Goal: Use online tool/utility: Utilize a website feature to perform a specific function

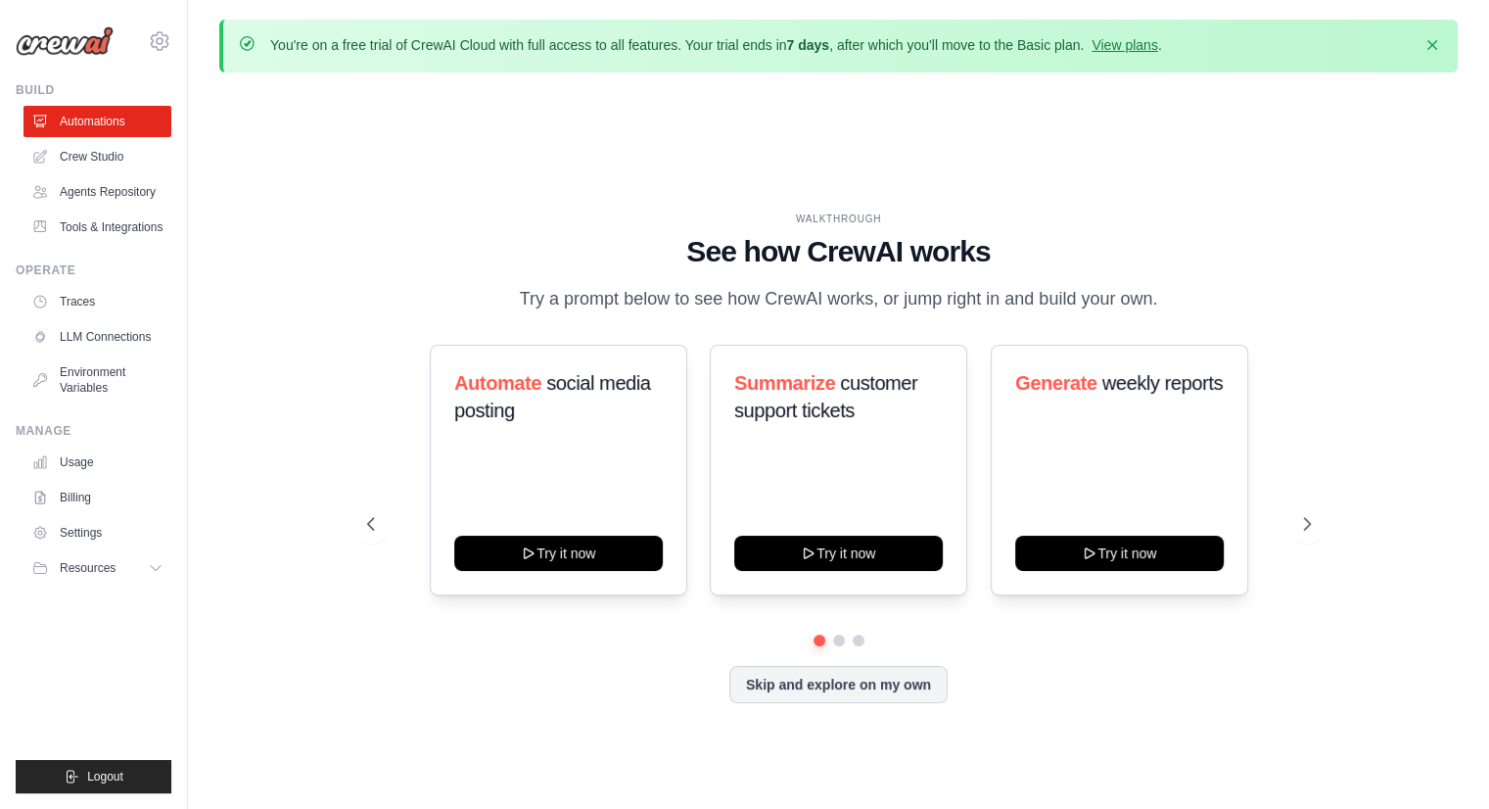
click at [1061, 582] on div "Generate weekly reports Try it now" at bounding box center [1120, 470] width 258 height 251
click at [106, 162] on link "Crew Studio" at bounding box center [99, 156] width 148 height 31
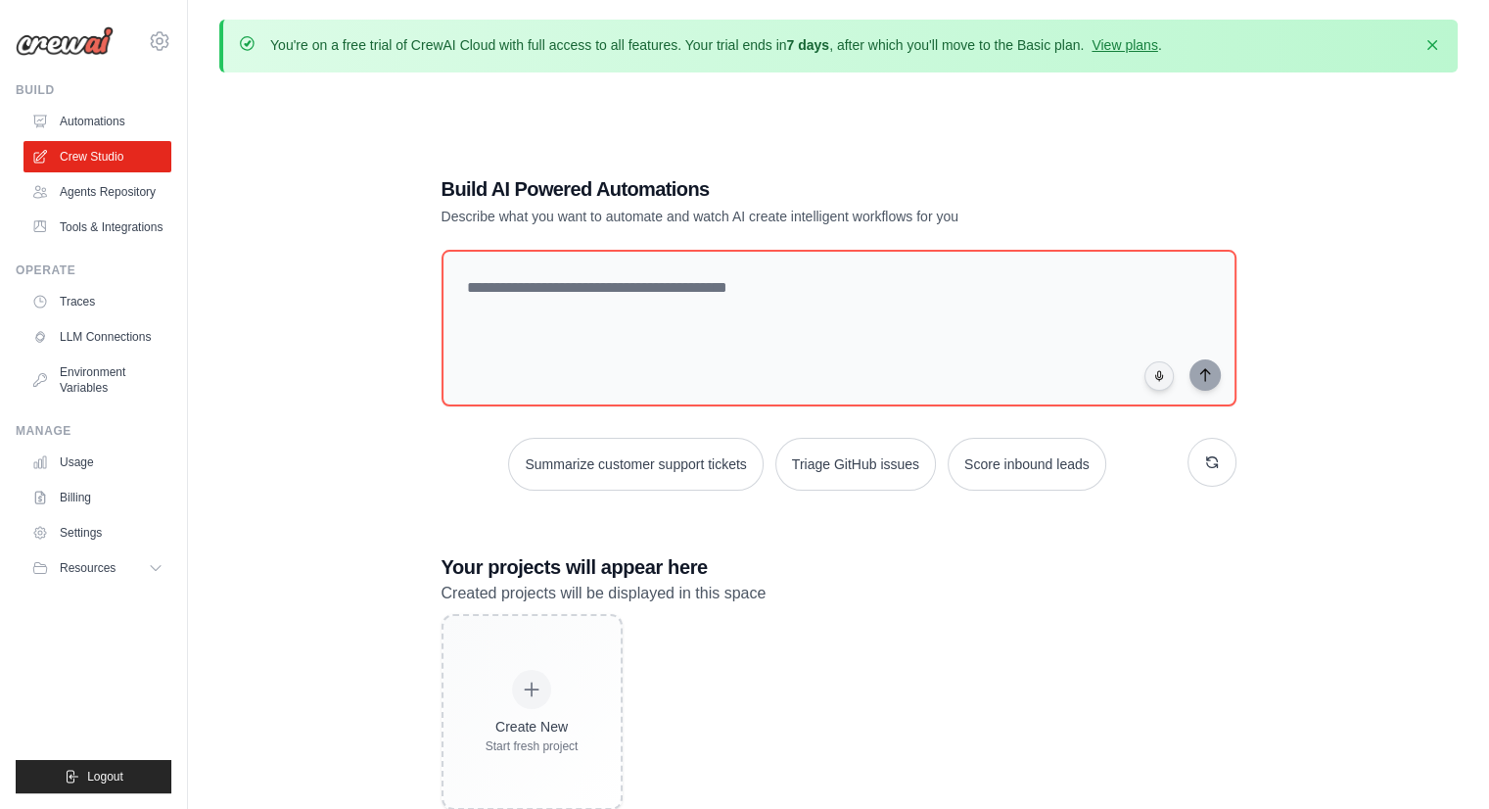
click at [394, 83] on div "You're on a free trial of CrewAI Cloud with full access to all features. Your t…" at bounding box center [838, 458] width 1301 height 877
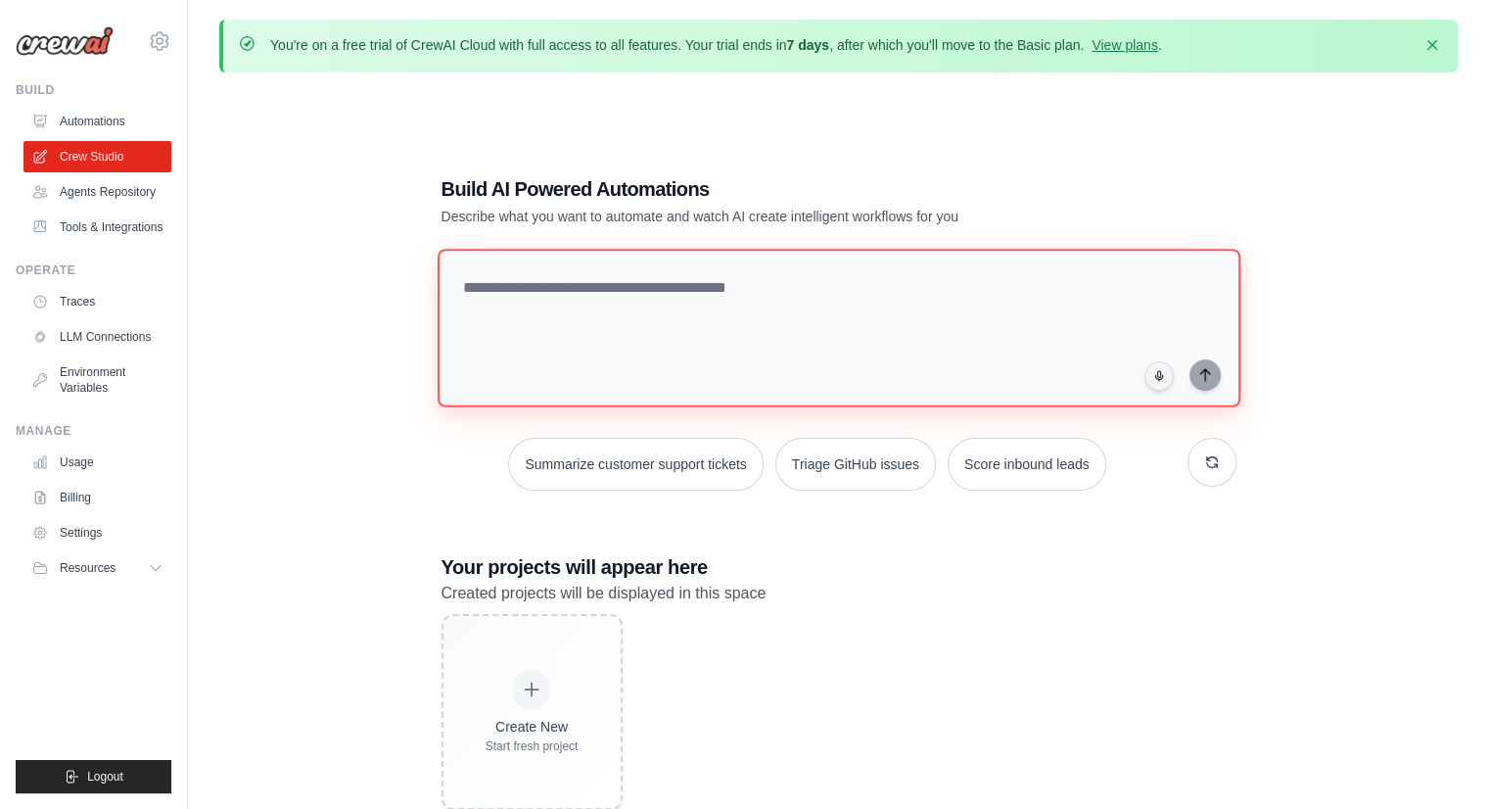
click at [624, 324] on textarea at bounding box center [838, 328] width 803 height 159
type textarea "*"
click at [624, 324] on textarea "**********" at bounding box center [842, 328] width 811 height 160
click at [702, 281] on textarea "**********" at bounding box center [842, 328] width 811 height 160
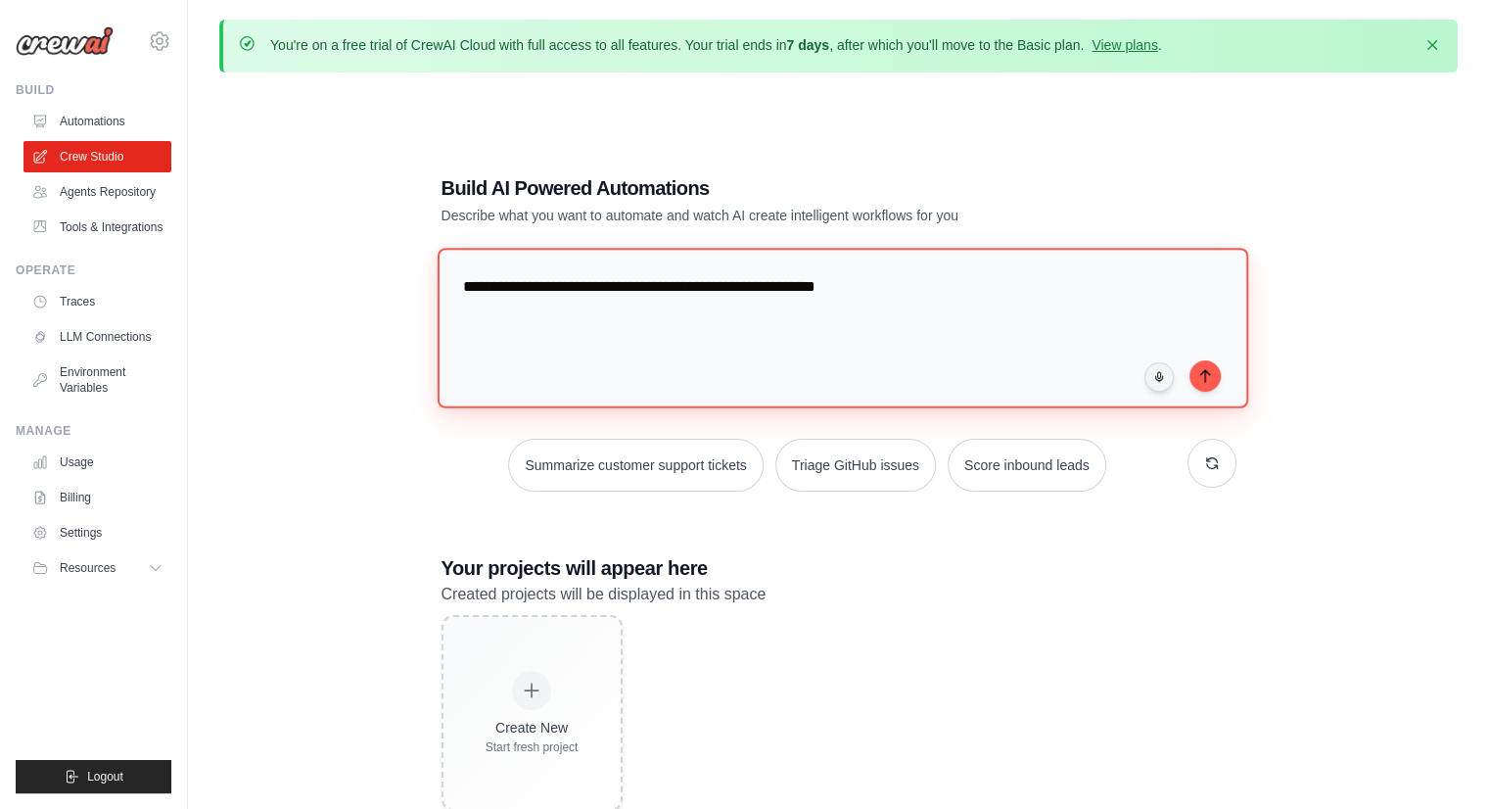
paste textarea "**********"
click at [660, 322] on textarea "**********" at bounding box center [842, 328] width 811 height 160
type textarea "**********"
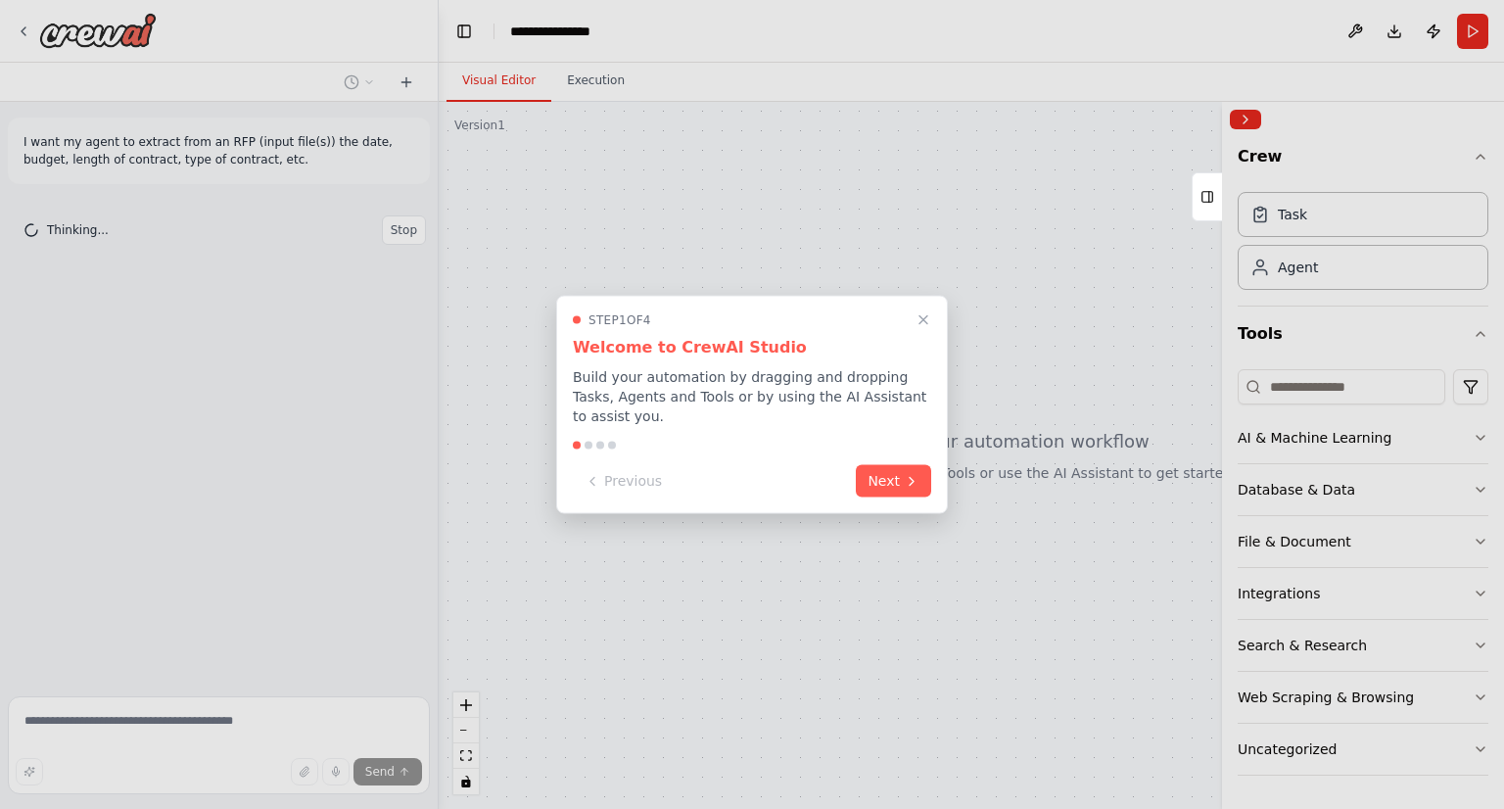
click at [738, 328] on div "Step 1 of 4" at bounding box center [752, 320] width 358 height 16
click at [884, 491] on div "Step 1 of 4 Welcome to CrewAI Studio Build your automation by dragging and drop…" at bounding box center [752, 405] width 392 height 218
click at [884, 463] on button "Next" at bounding box center [893, 479] width 75 height 32
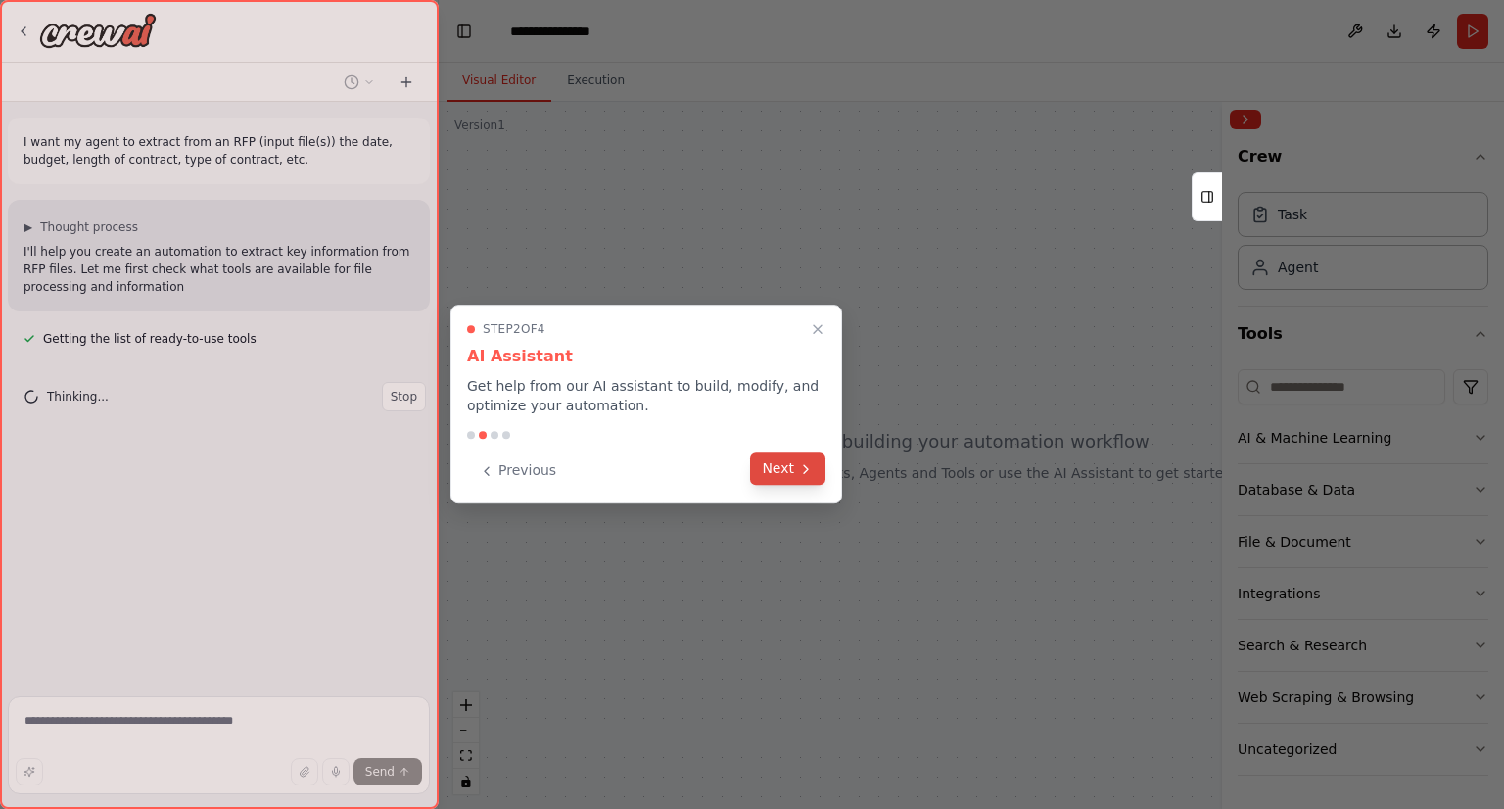
click at [799, 474] on icon at bounding box center [806, 469] width 16 height 16
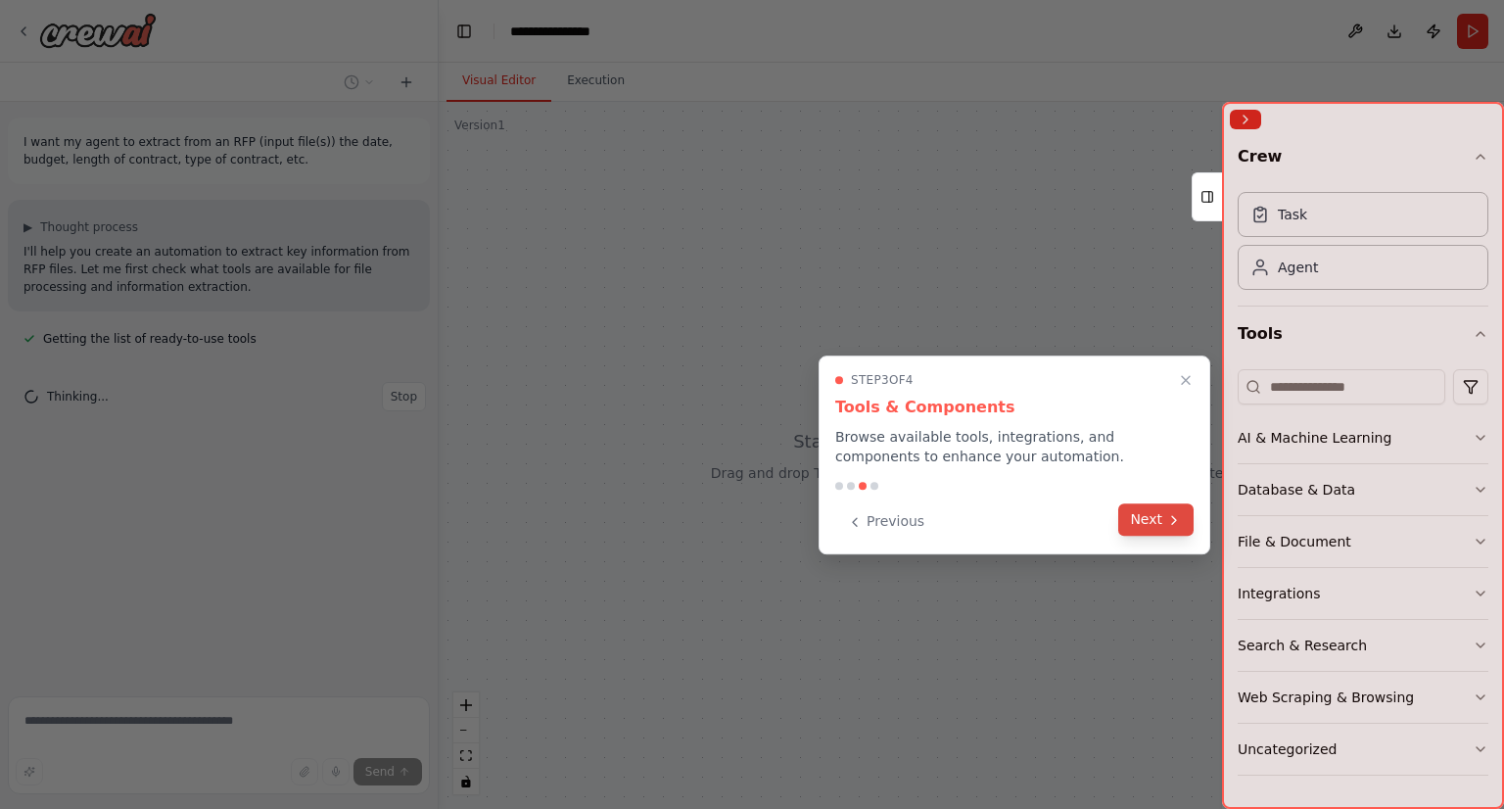
click at [1142, 527] on button "Next" at bounding box center [1155, 519] width 75 height 32
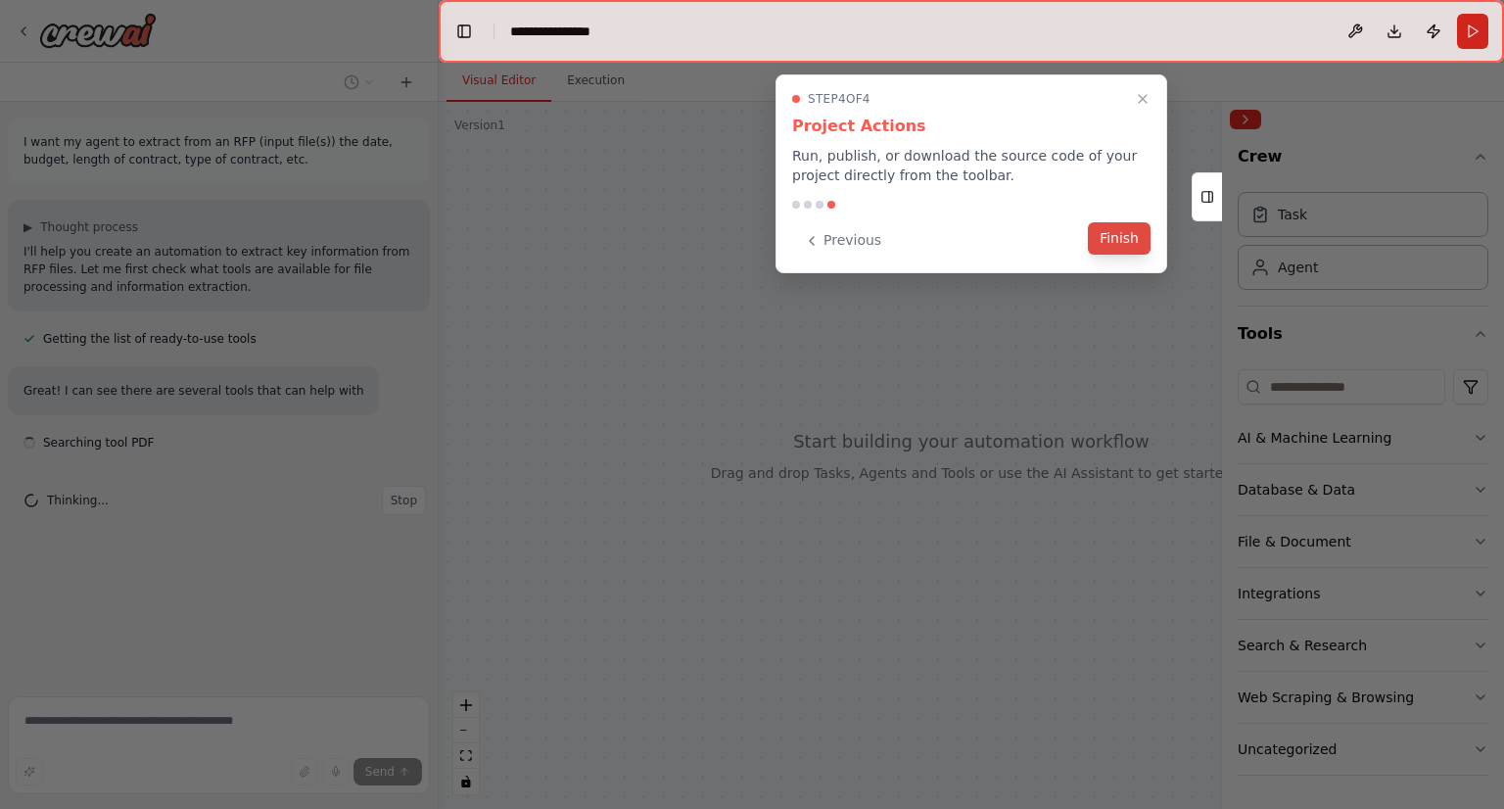
click at [1098, 232] on button "Finish" at bounding box center [1119, 238] width 63 height 32
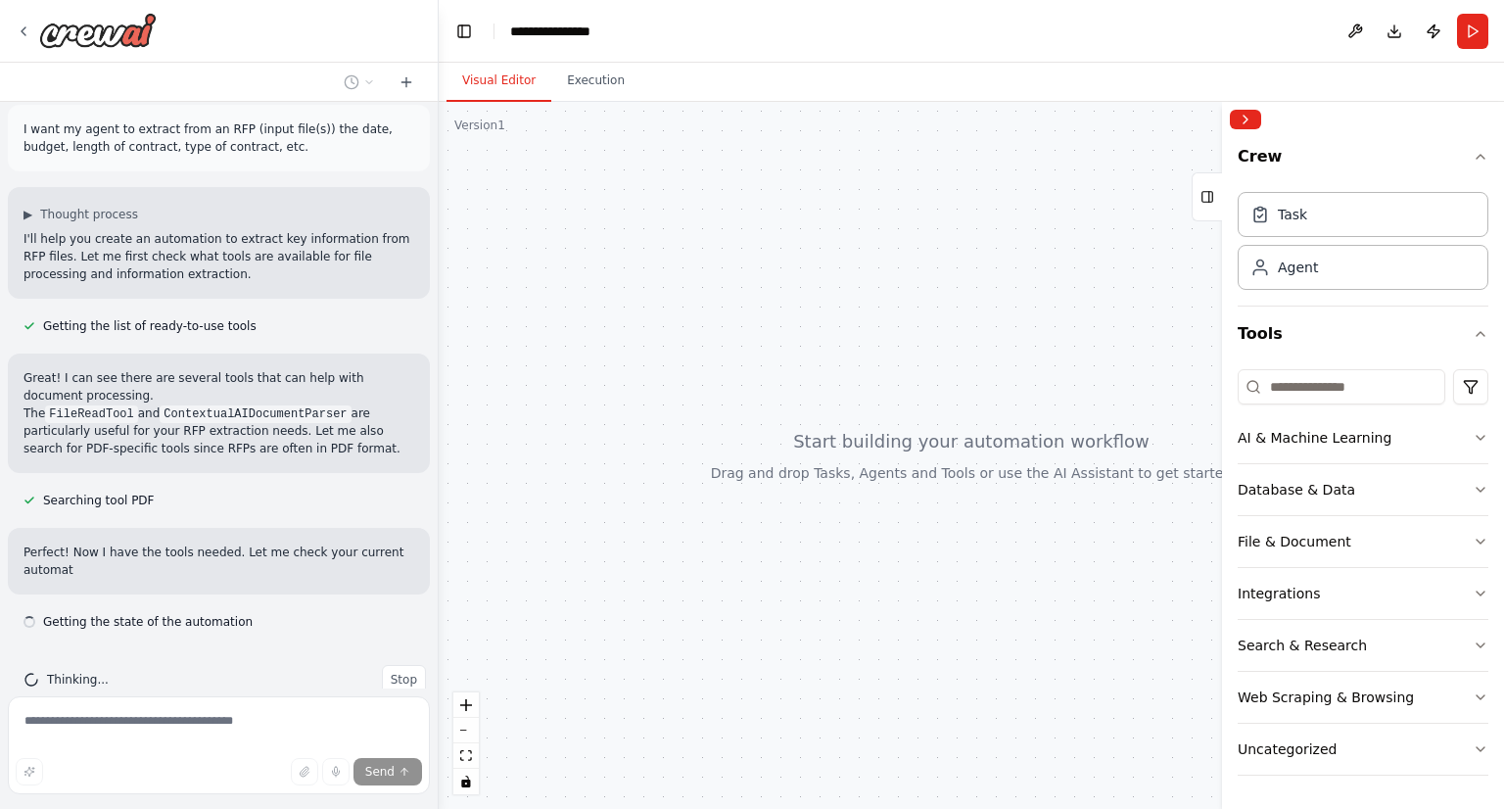
scroll to position [31, 0]
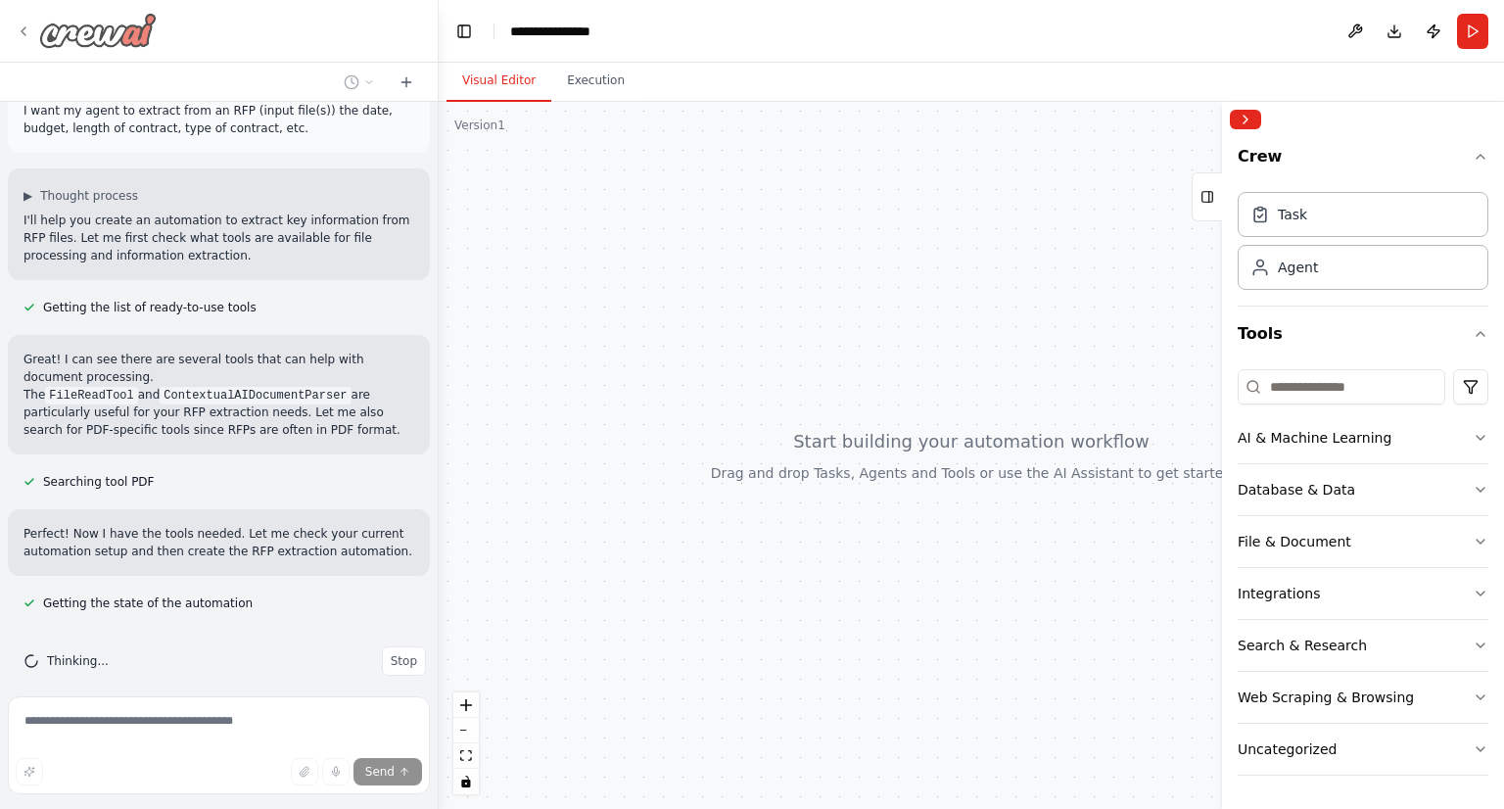
click at [118, 31] on img at bounding box center [98, 30] width 118 height 35
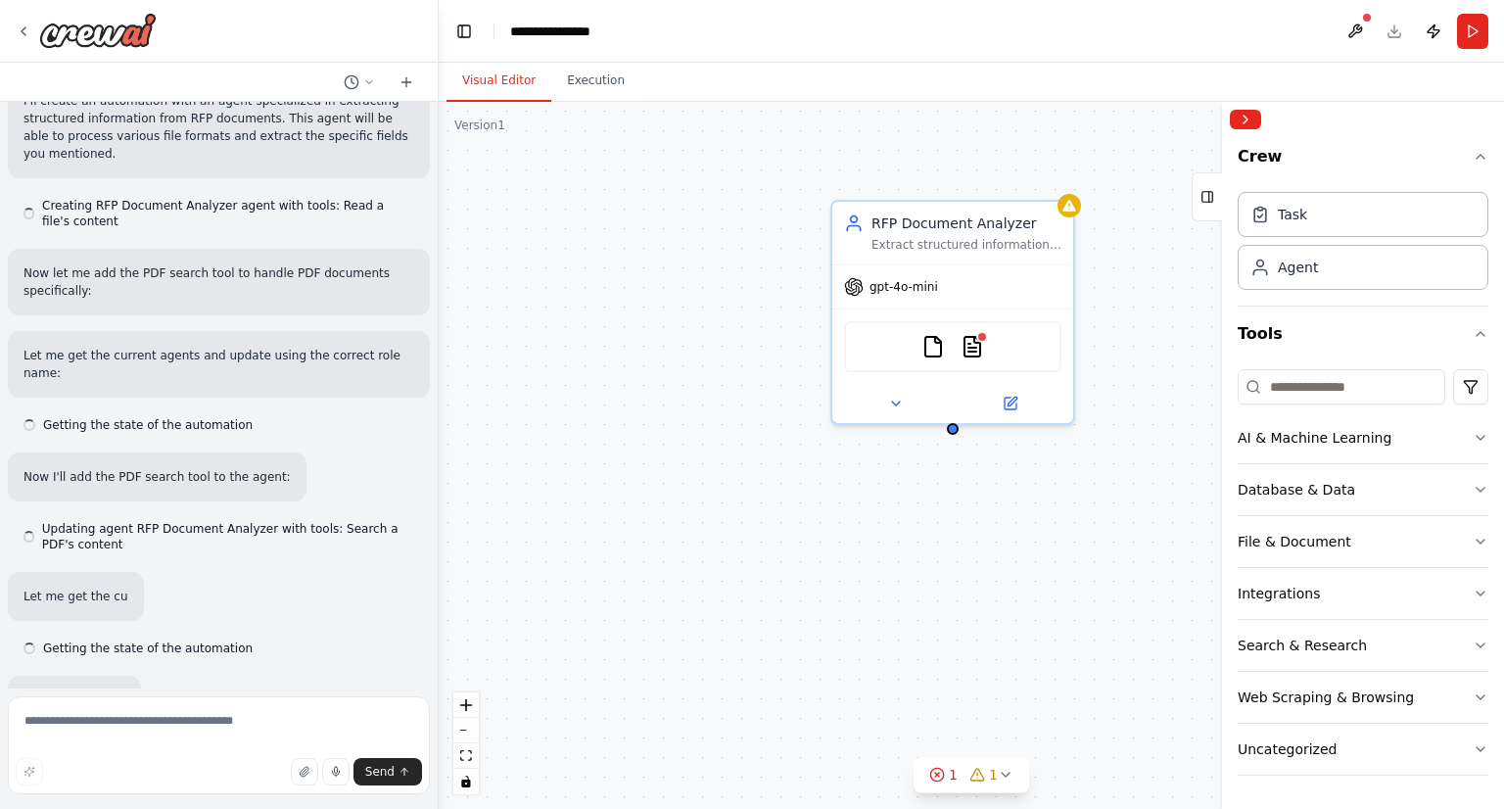
scroll to position [601, 0]
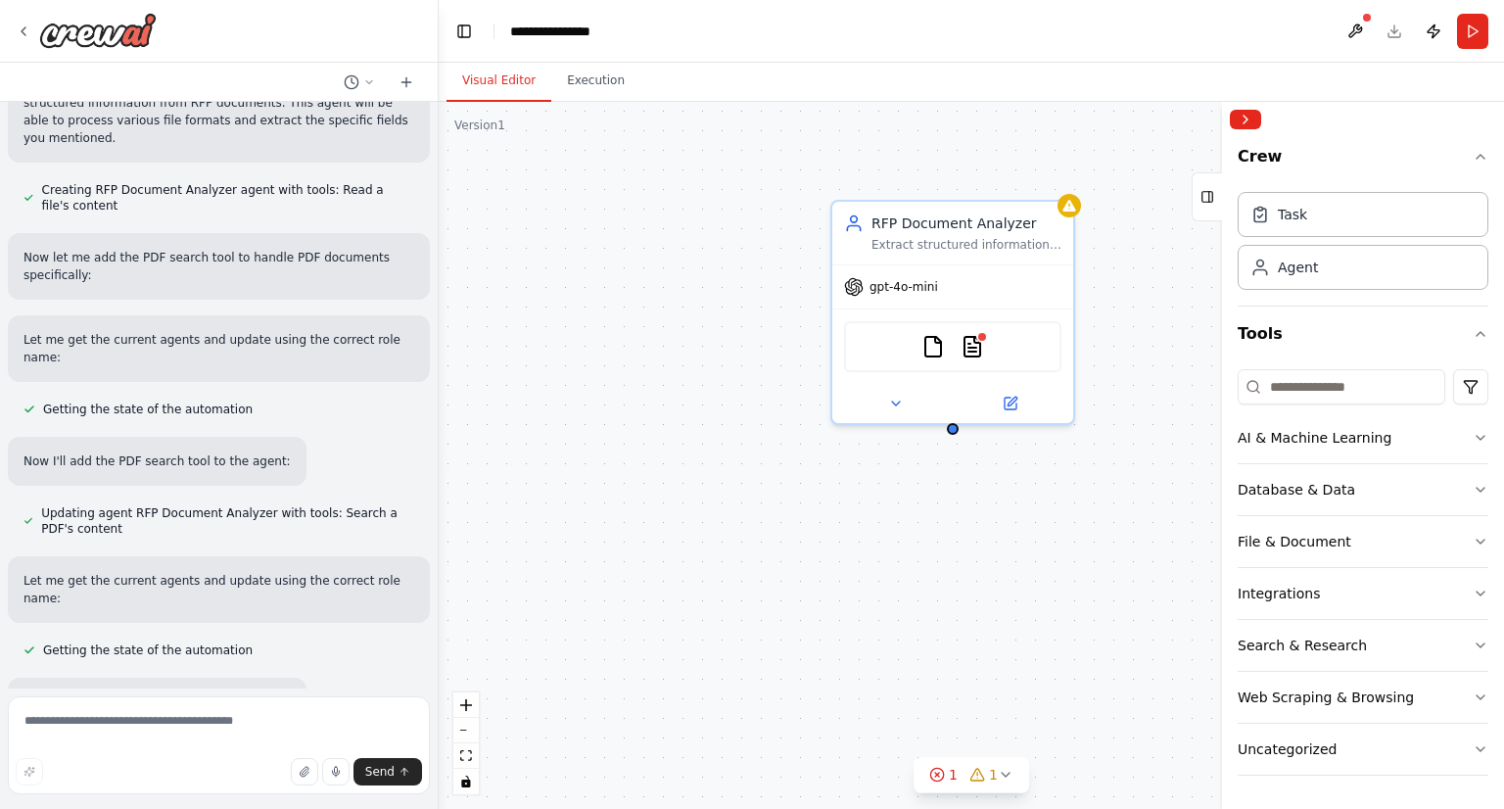
click at [253, 277] on div "Now let me add the PDF search tool to handle PDF documents specifically:" at bounding box center [219, 266] width 422 height 67
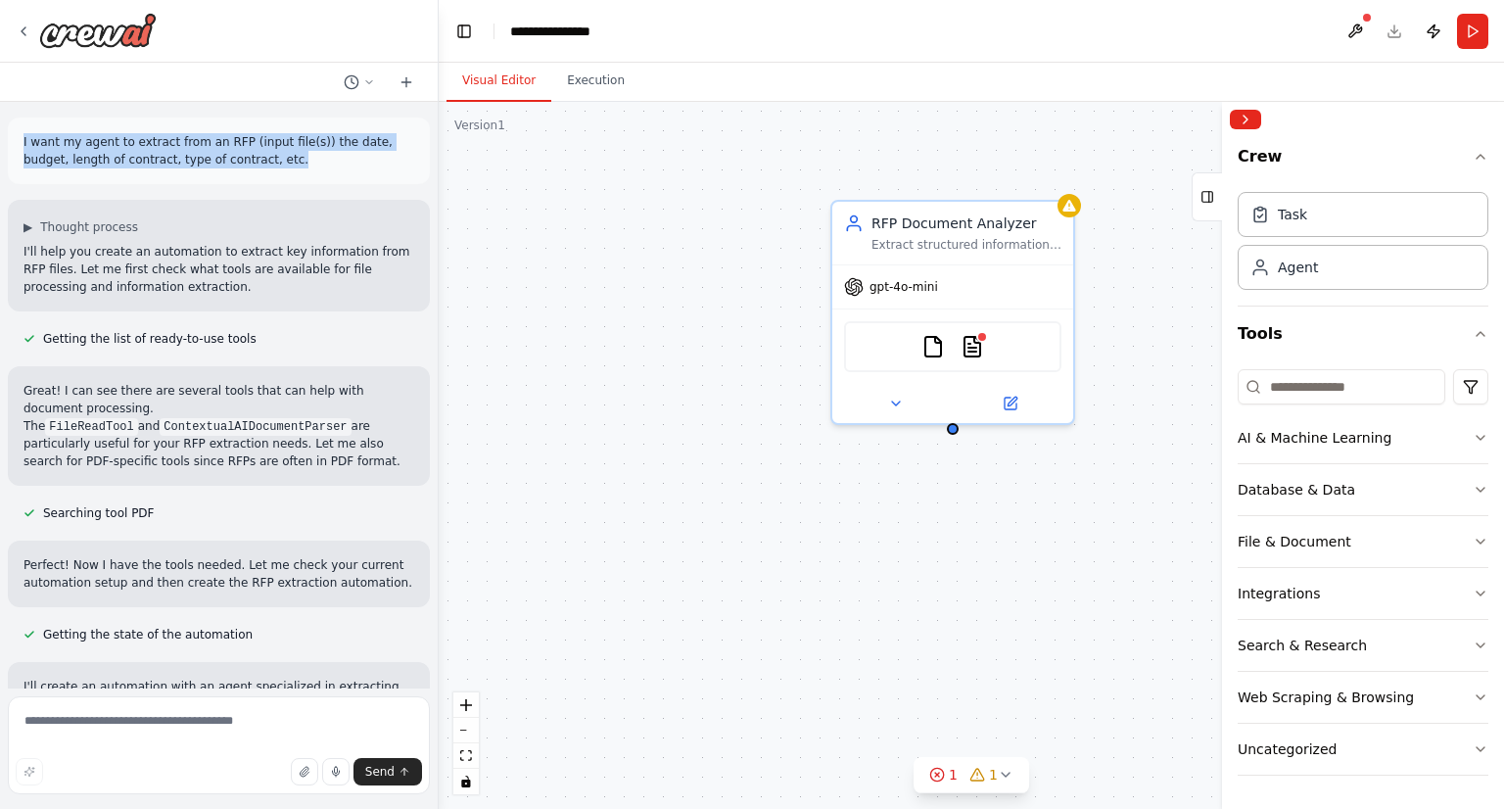
drag, startPoint x: 243, startPoint y: 158, endPoint x: 20, endPoint y: 142, distance: 223.8
click at [20, 142] on div "I want my agent to extract from an RFP (input file(s)) the date, budget, length…" at bounding box center [219, 151] width 422 height 67
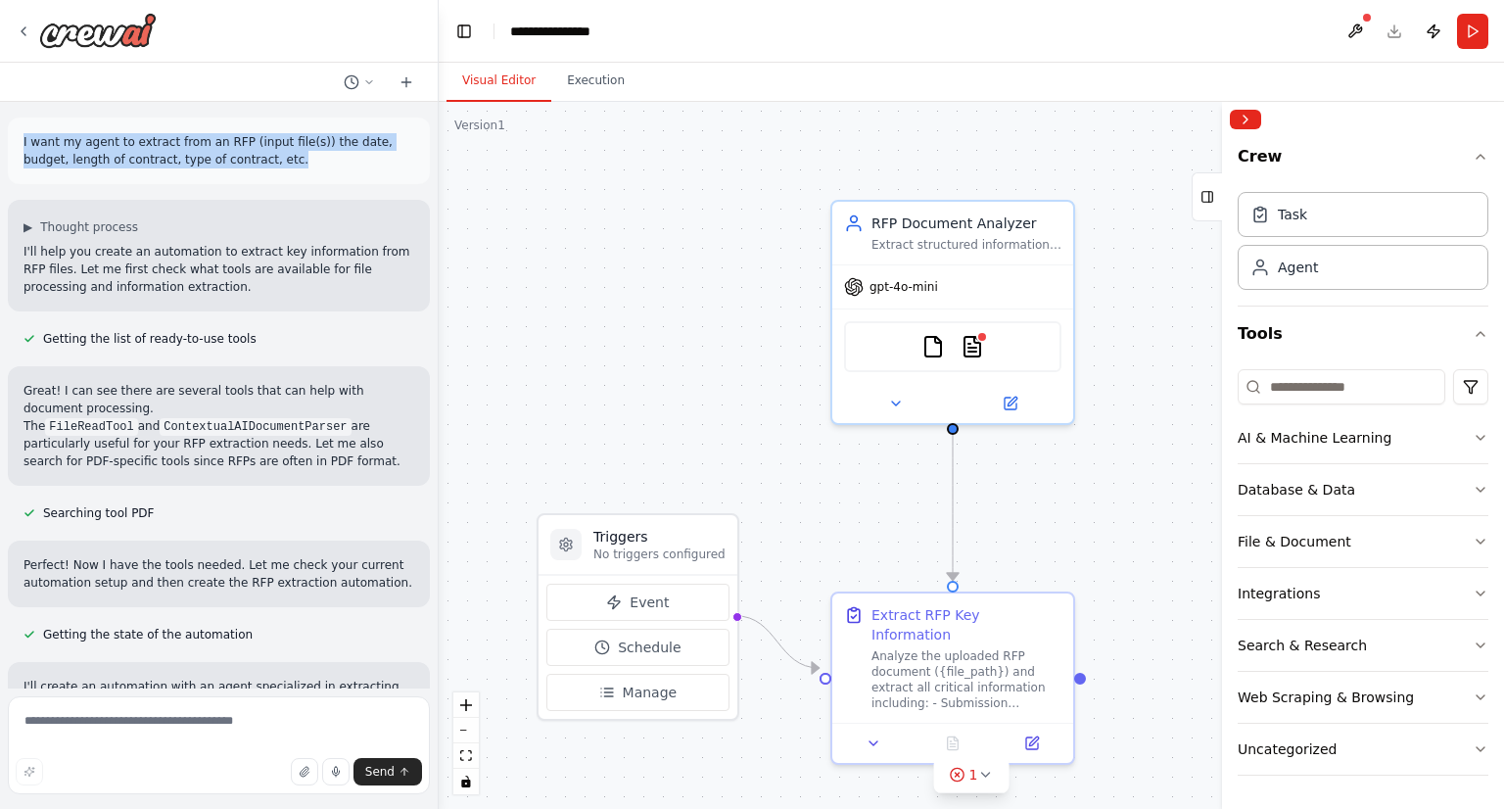
copy p "I want my agent to extract from an RFP (input file(s)) the date, budget, length…"
click at [156, 193] on div "I want my agent to extract from an RFP (input file(s)) the date, budget, length…" at bounding box center [219, 395] width 438 height 587
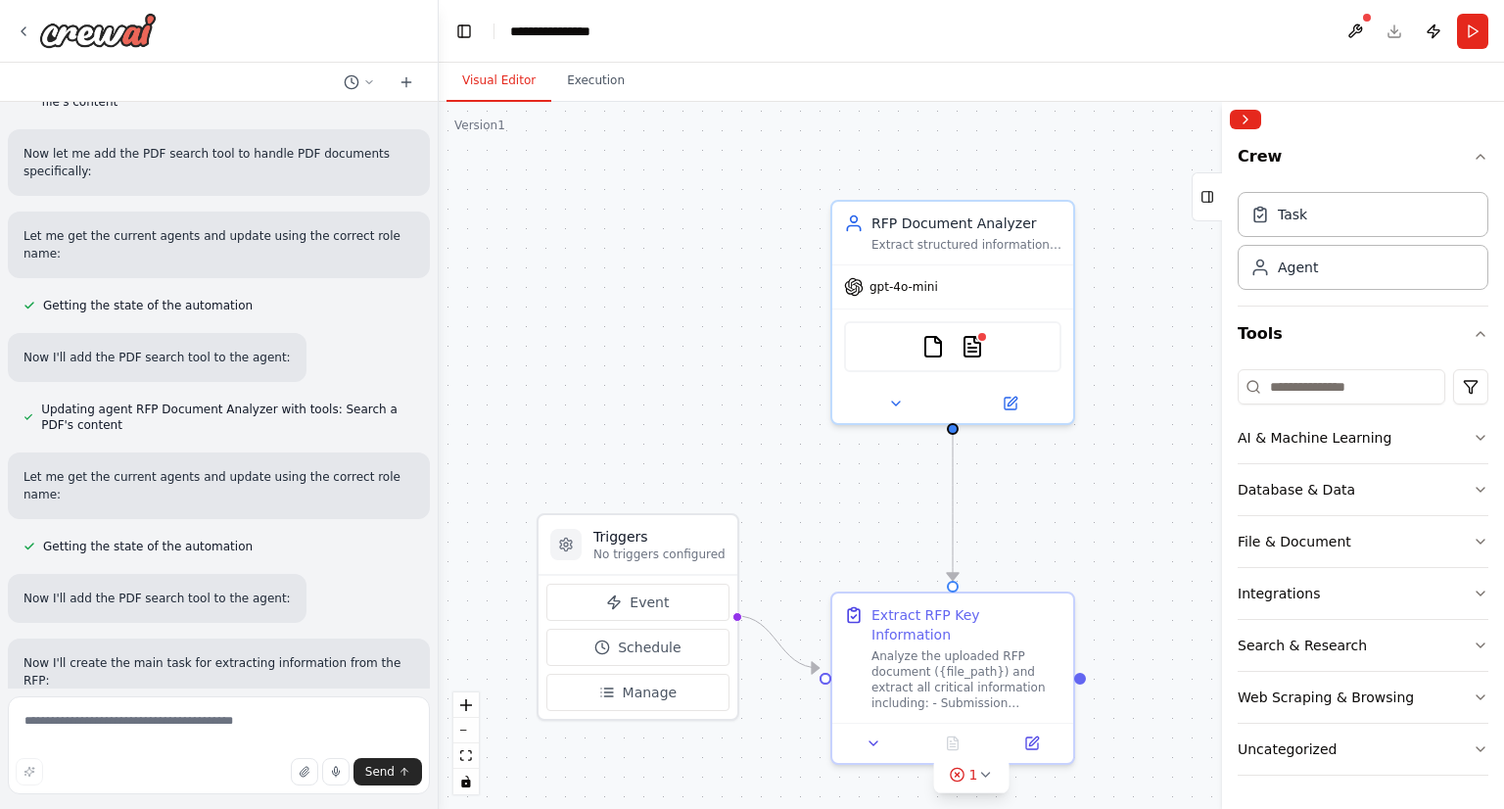
scroll to position [809, 0]
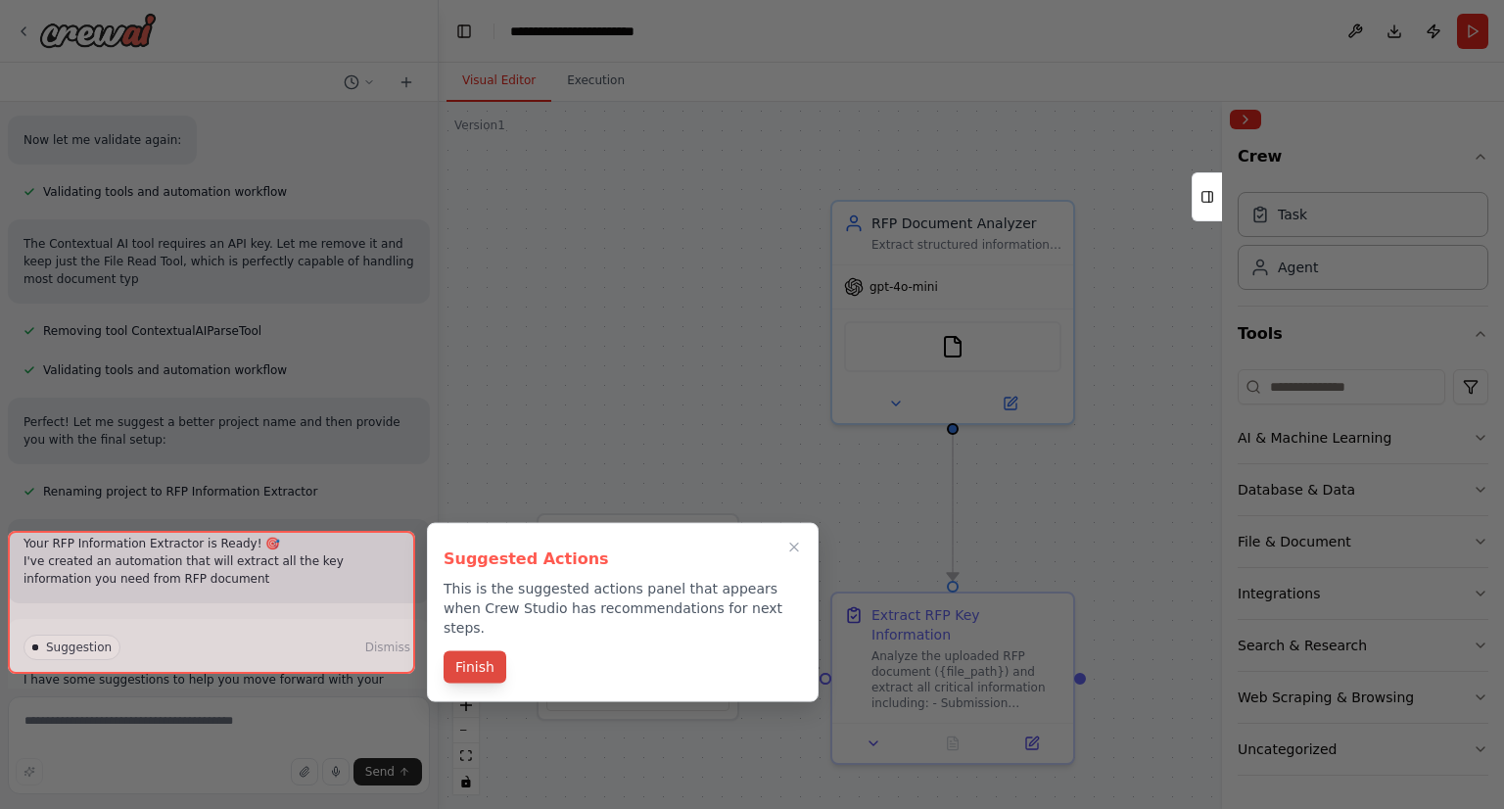
click at [470, 651] on button "Finish" at bounding box center [475, 667] width 63 height 32
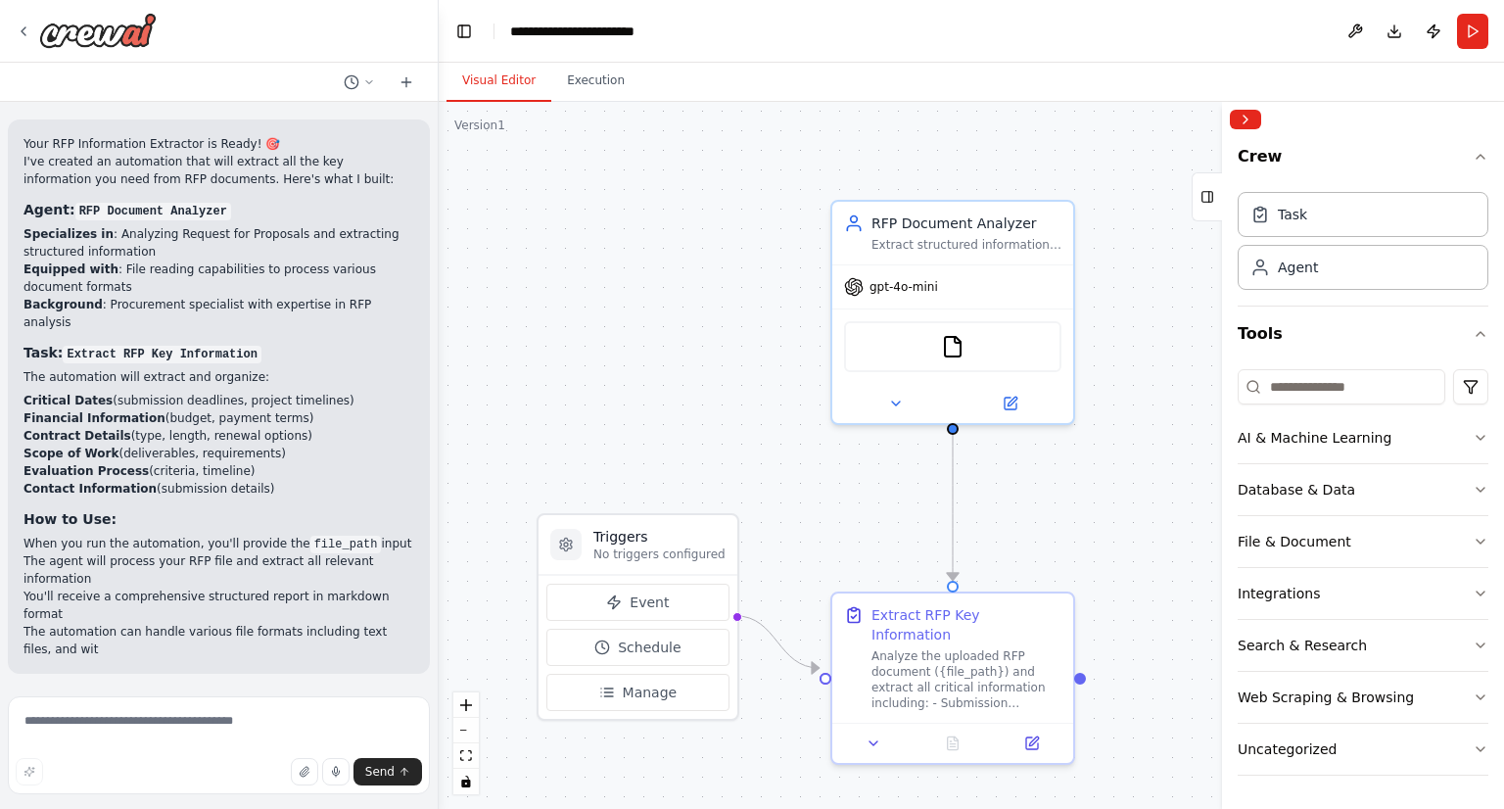
scroll to position [2081, 0]
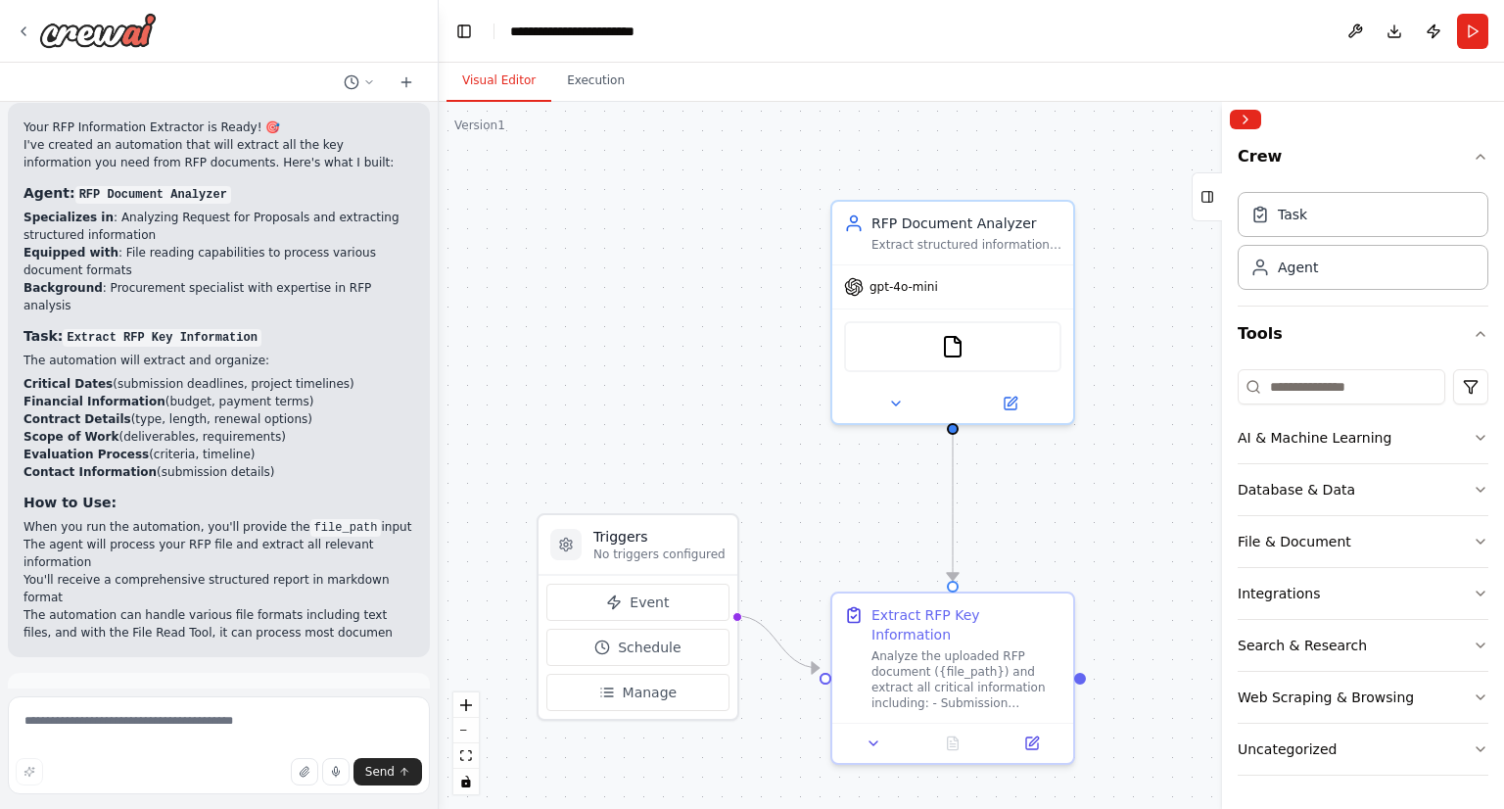
click at [289, 726] on p "I have some suggestions to help you move forward with your automation." at bounding box center [219, 741] width 391 height 31
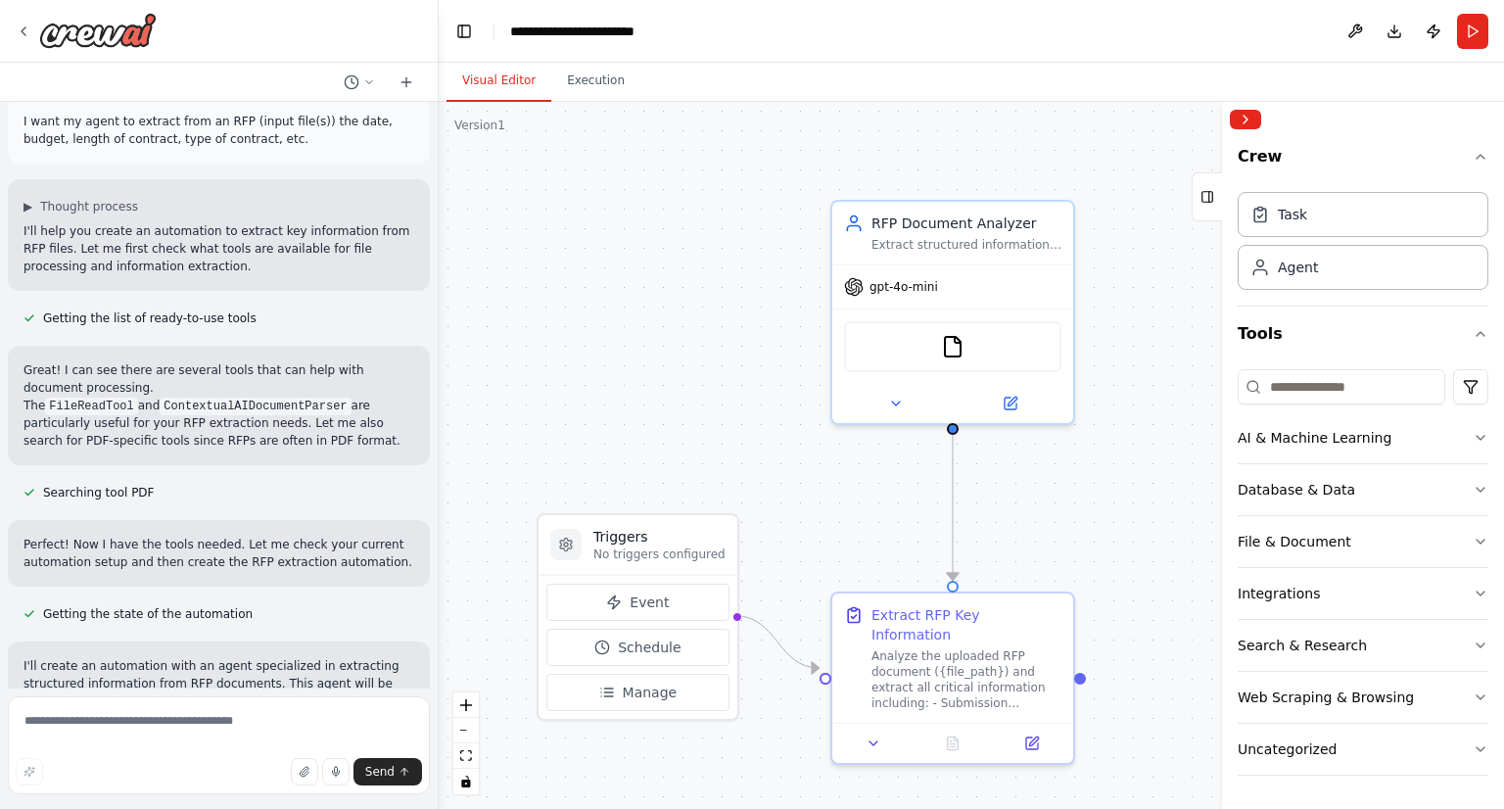
scroll to position [0, 0]
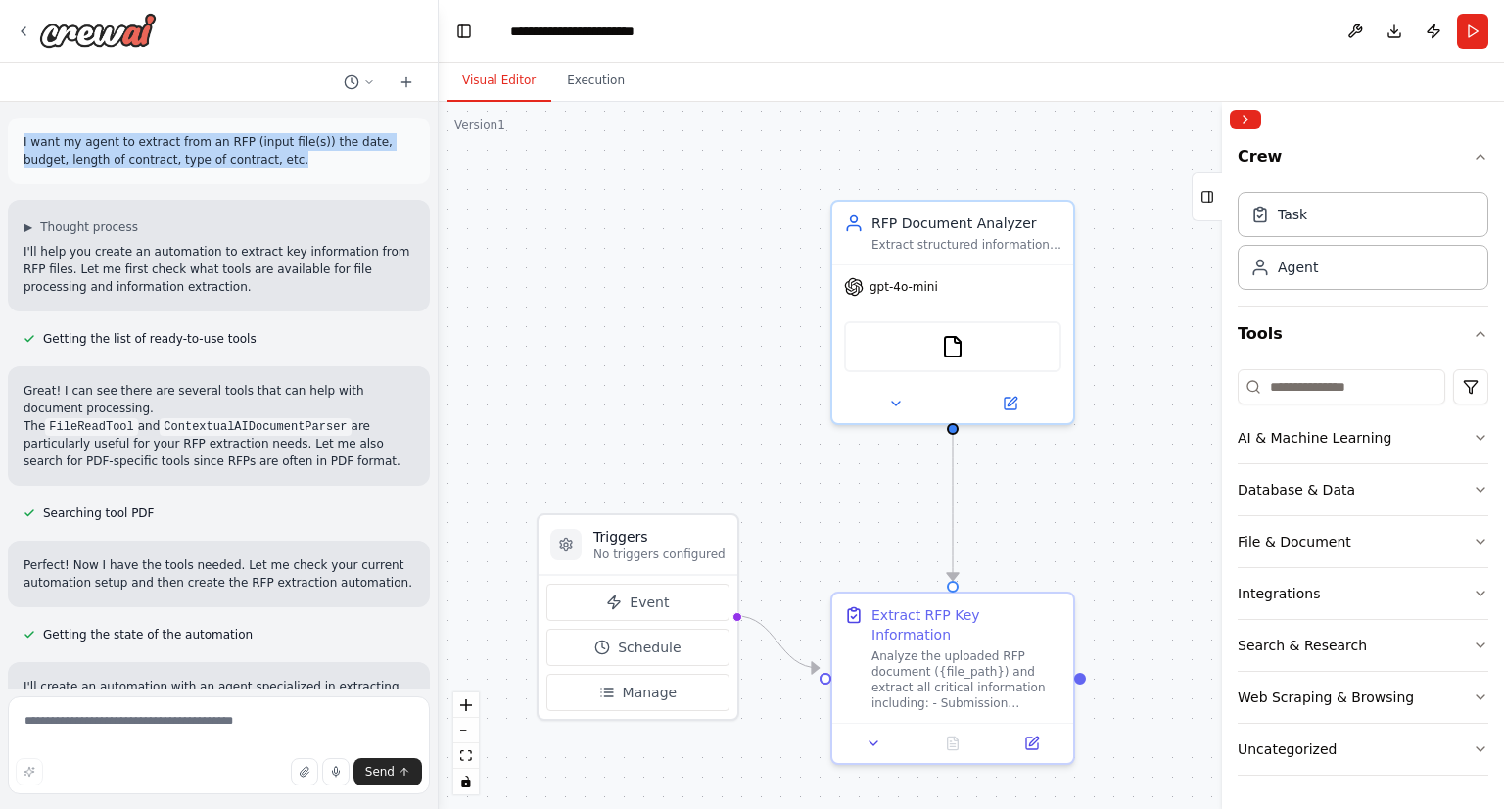
drag, startPoint x: 235, startPoint y: 155, endPoint x: 17, endPoint y: 121, distance: 220.9
click at [17, 121] on div "I want my agent to extract from an RFP (input file(s)) the date, budget, length…" at bounding box center [219, 151] width 422 height 67
copy p "I want my agent to extract from an RFP (input file(s)) the date, budget, length…"
